Goal: Ask a question: Seek information or help from site administrators or community

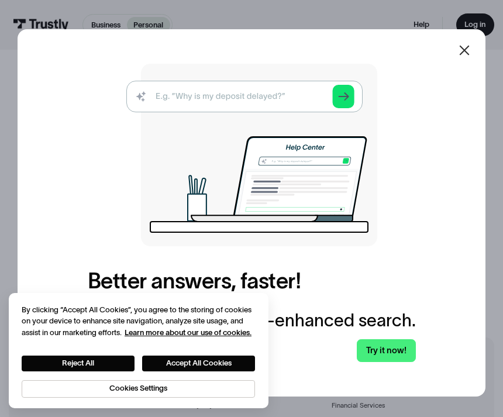
scroll to position [315, 0]
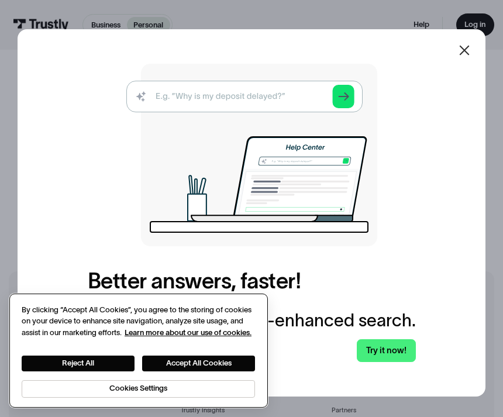
click at [223, 372] on button "Accept All Cookies" at bounding box center [198, 364] width 113 height 16
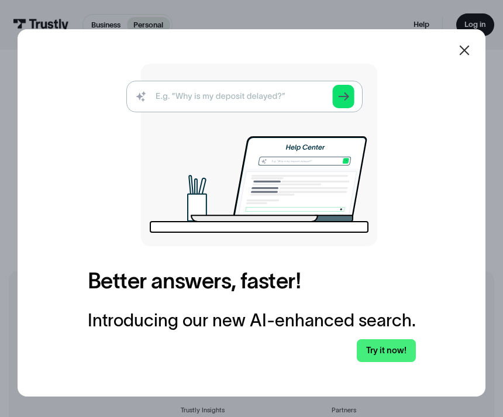
click at [464, 64] on div at bounding box center [464, 50] width 28 height 28
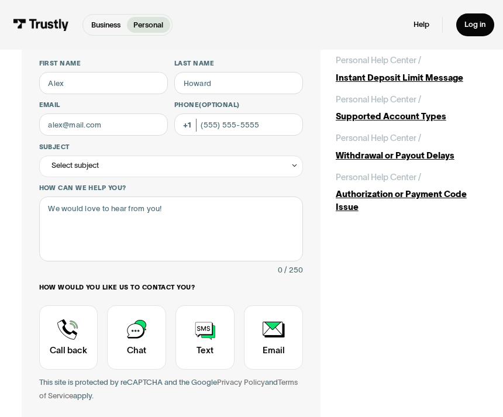
scroll to position [74, 0]
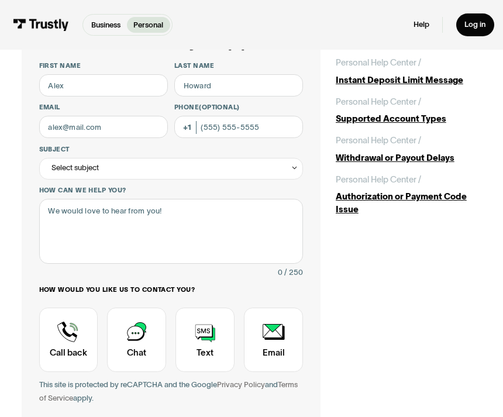
click at [74, 331] on div "Contact Trustly Support" at bounding box center [68, 340] width 59 height 64
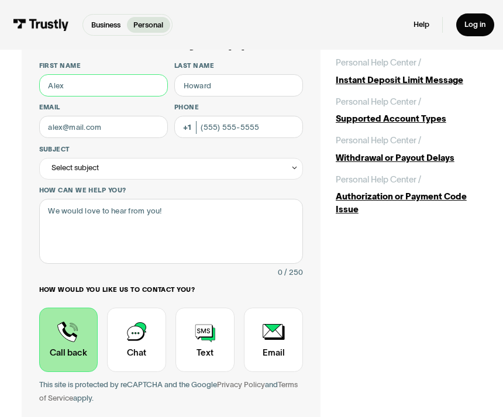
click at [131, 94] on input "First name" at bounding box center [103, 85] width 129 height 22
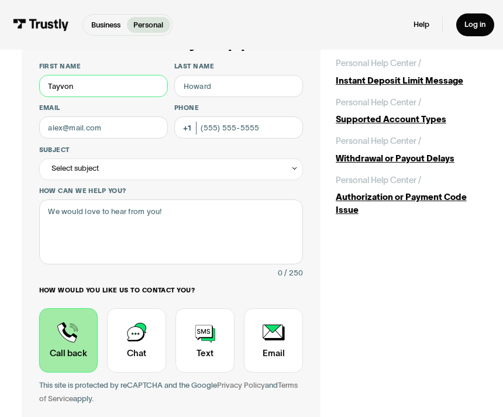
type input "Tayvon"
click at [259, 77] on input "Last name" at bounding box center [238, 86] width 129 height 22
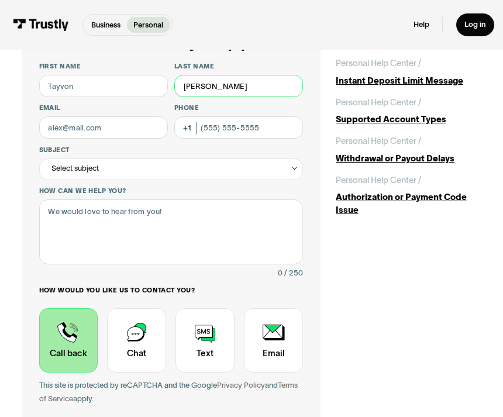
type input "[PERSON_NAME]"
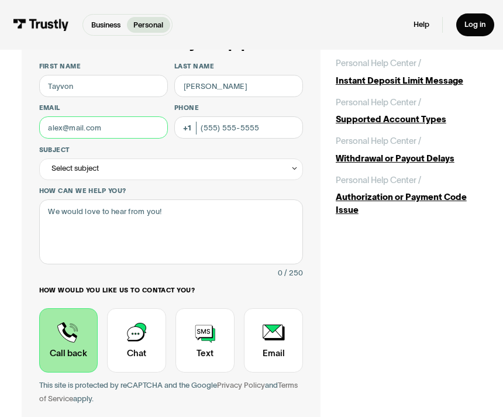
click at [116, 118] on input "Email" at bounding box center [103, 127] width 129 height 22
type input "[EMAIL_ADDRESS][DOMAIN_NAME]"
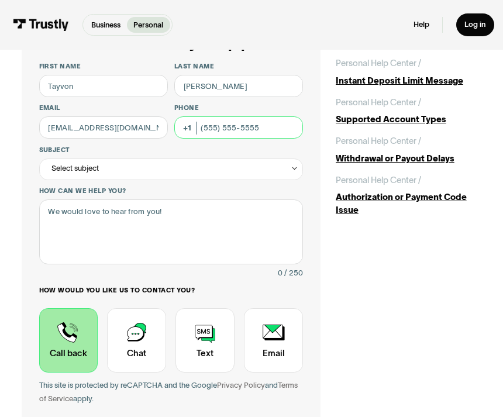
click at [287, 126] on input "Phone (Optional)" at bounding box center [238, 127] width 129 height 22
type input "[PHONE_NUMBER]"
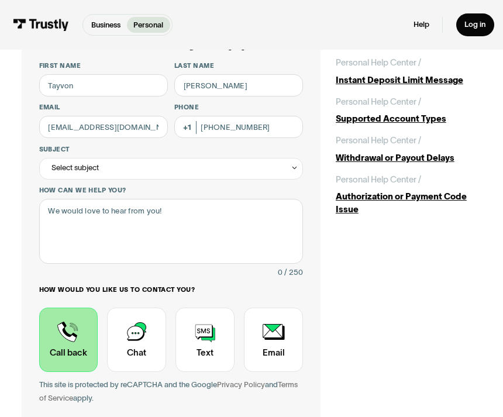
click at [252, 166] on div "Select subject" at bounding box center [171, 170] width 264 height 22
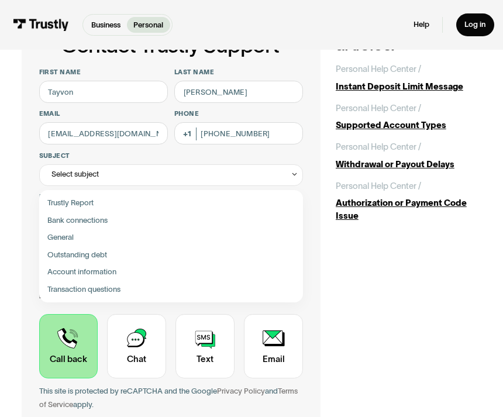
scroll to position [68, 0]
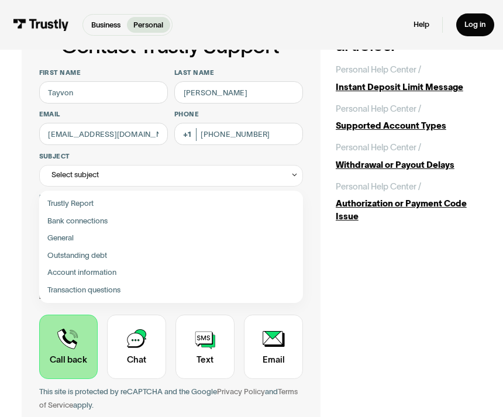
click at [255, 201] on div "Contact Trustly Support" at bounding box center [171, 204] width 256 height 18
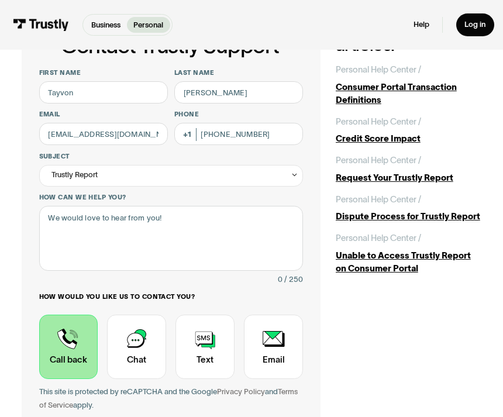
click at [258, 169] on div "Trustly Report" at bounding box center [171, 176] width 264 height 22
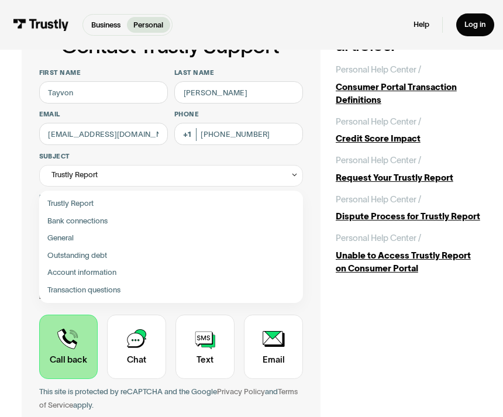
click at [254, 214] on div "Contact Trustly Support" at bounding box center [171, 221] width 256 height 18
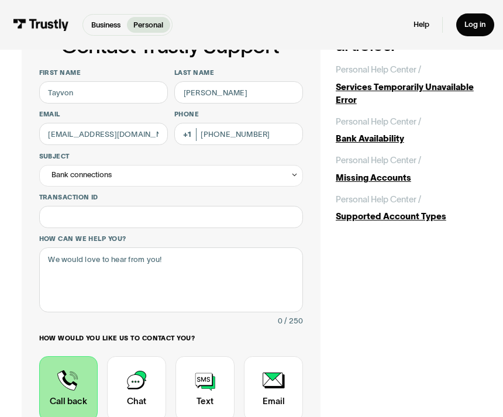
click at [280, 174] on div "Bank connections" at bounding box center [171, 176] width 264 height 22
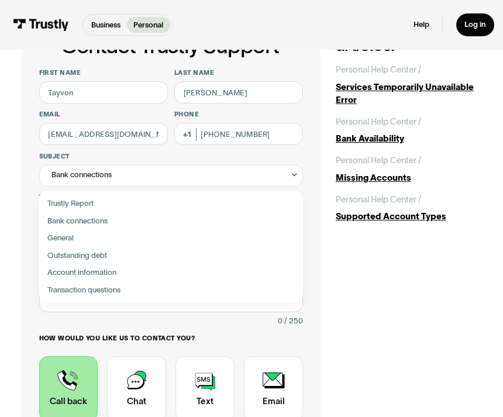
click at [61, 200] on div "Contact Trustly Support" at bounding box center [171, 204] width 256 height 18
type input "**********"
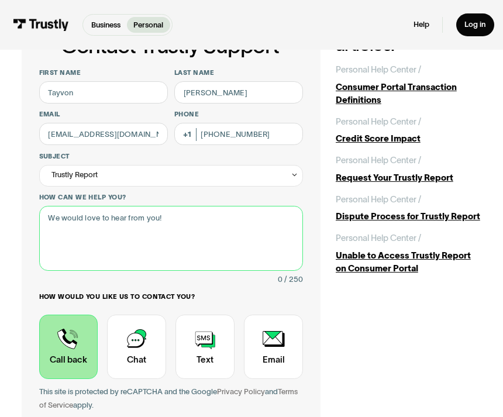
click at [267, 216] on textarea "How can we help you?" at bounding box center [171, 238] width 264 height 65
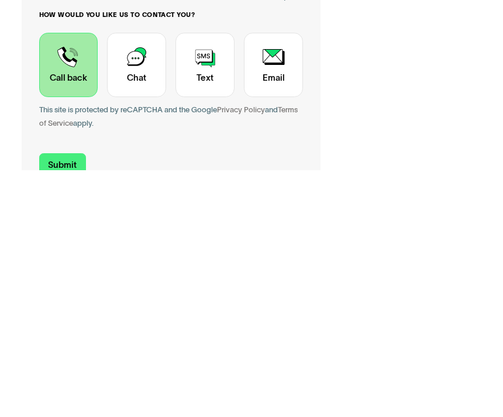
scroll to position [120, 0]
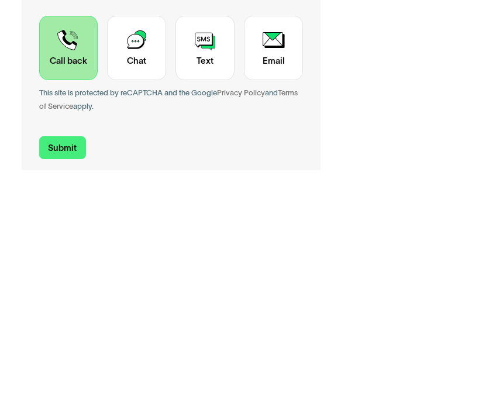
type textarea "My banks is not letting me process an order"
click at [54, 383] on input "Submit" at bounding box center [62, 394] width 47 height 23
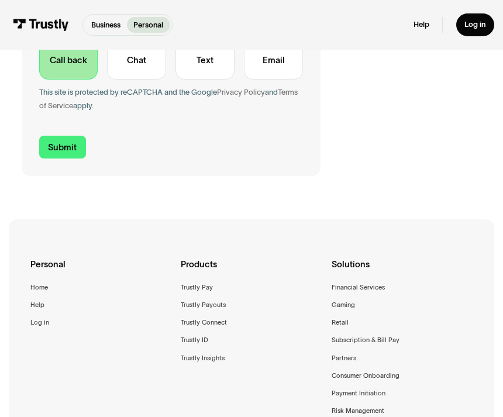
type input "[PHONE_NUMBER]"
